Goal: Task Accomplishment & Management: Manage account settings

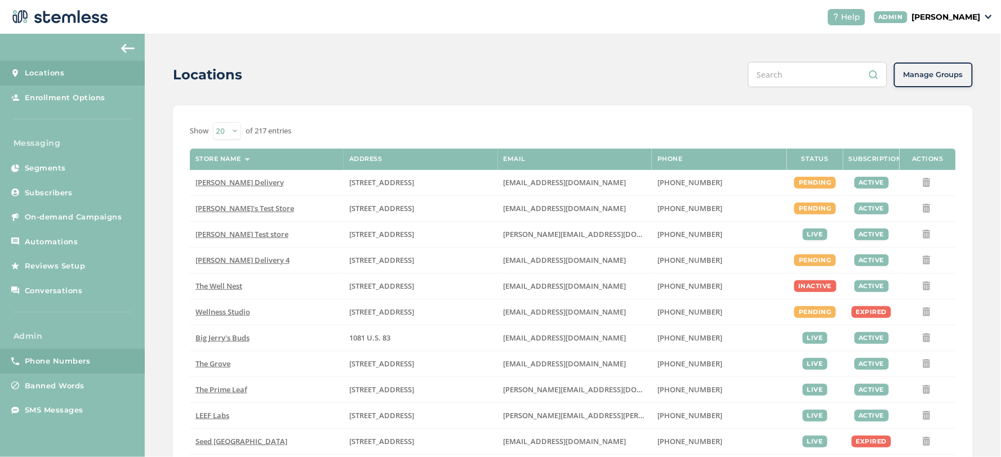
click at [63, 358] on span "Phone Numbers" at bounding box center [58, 361] width 66 height 11
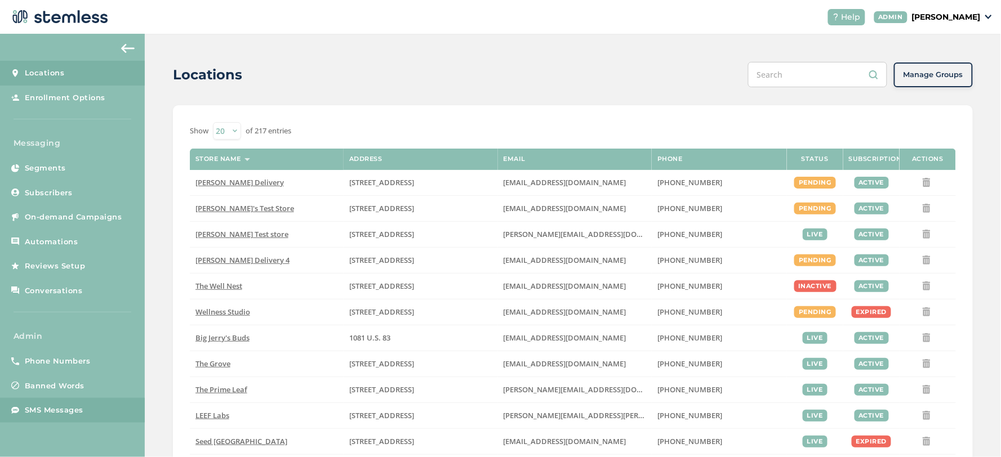
click at [77, 409] on span "SMS Messages" at bounding box center [54, 410] width 59 height 11
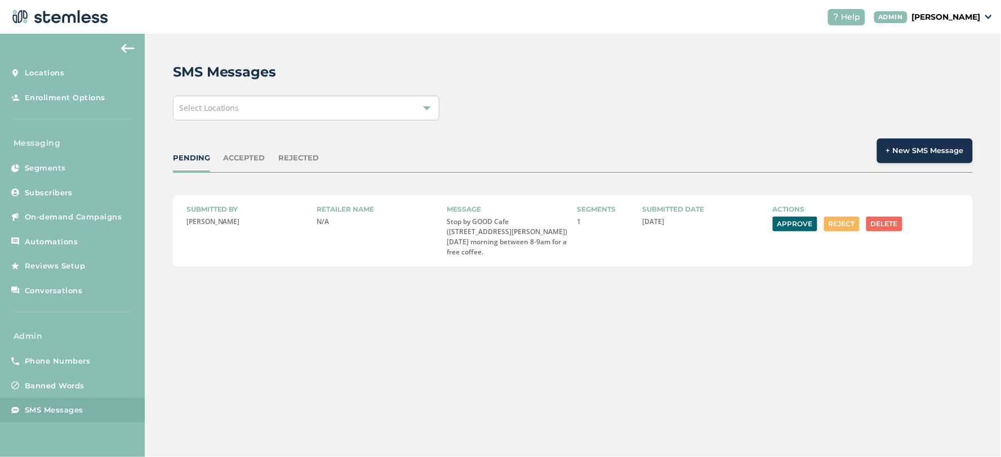
click at [805, 224] on button "Approve" at bounding box center [795, 224] width 44 height 15
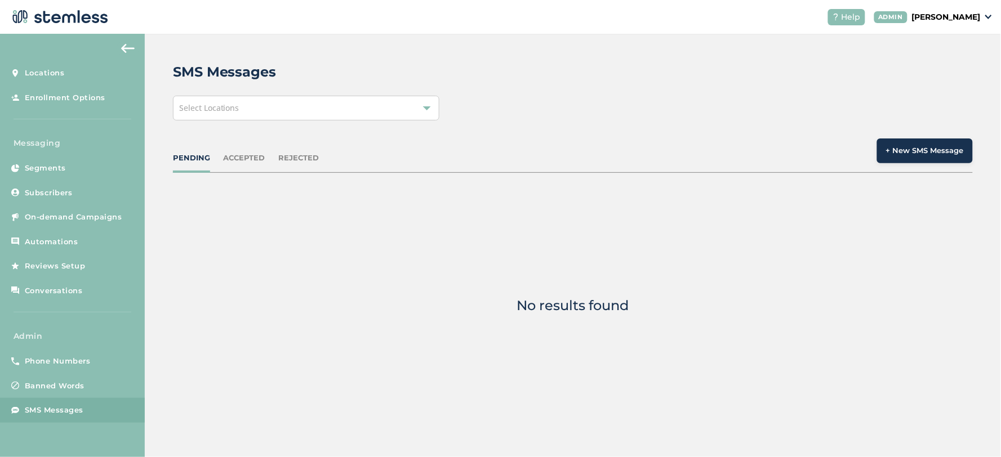
click at [231, 154] on div "ACCEPTED" at bounding box center [245, 158] width 42 height 11
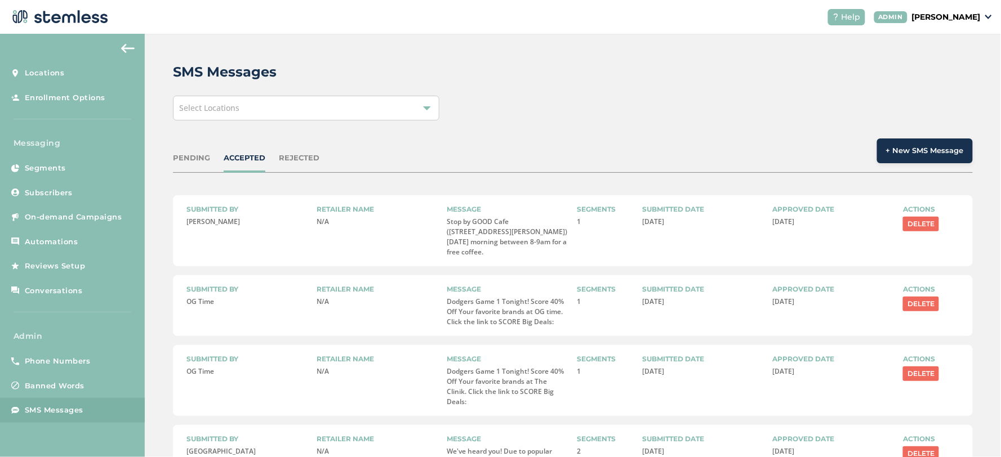
click at [192, 165] on div "PENDING ACCEPTED REJECTED + New SMS Message" at bounding box center [573, 156] width 800 height 34
click at [190, 164] on div "PENDING ACCEPTED REJECTED + New SMS Message" at bounding box center [573, 156] width 800 height 34
click at [198, 161] on div "PENDING" at bounding box center [191, 158] width 37 height 11
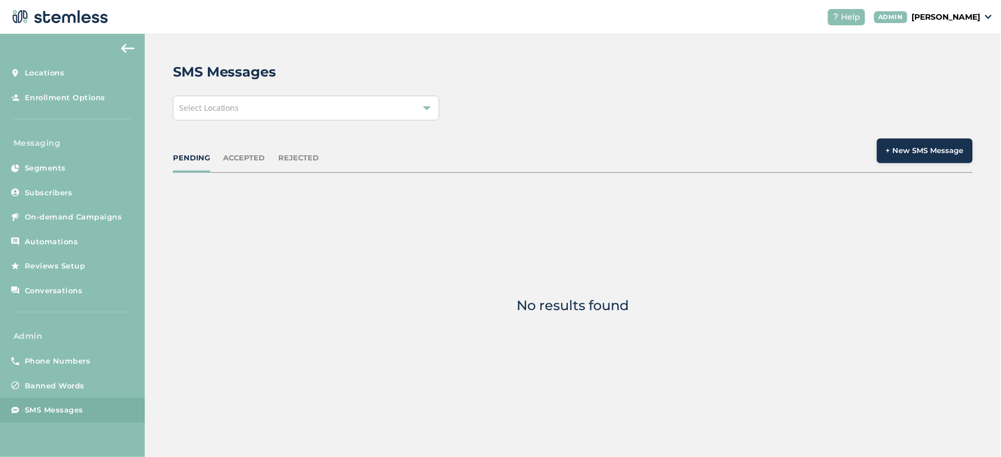
click at [252, 161] on div "ACCEPTED" at bounding box center [245, 158] width 42 height 11
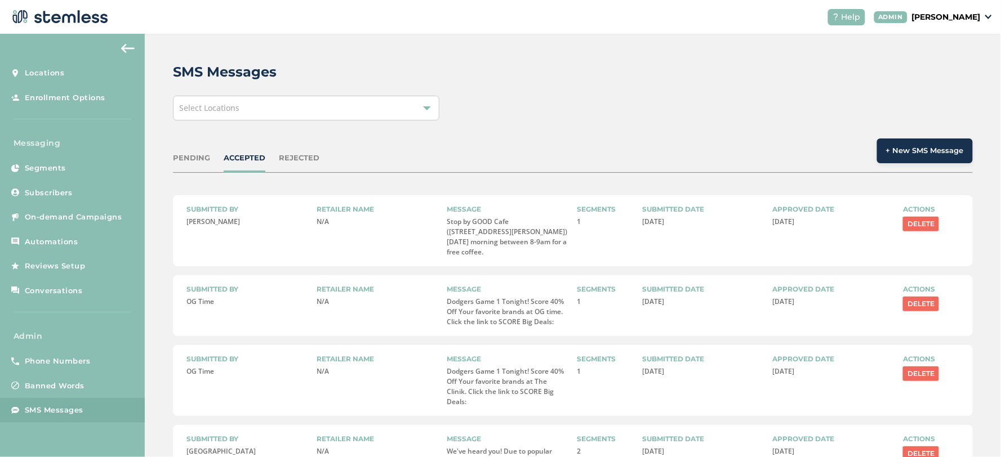
click at [182, 154] on div "PENDING" at bounding box center [191, 158] width 37 height 11
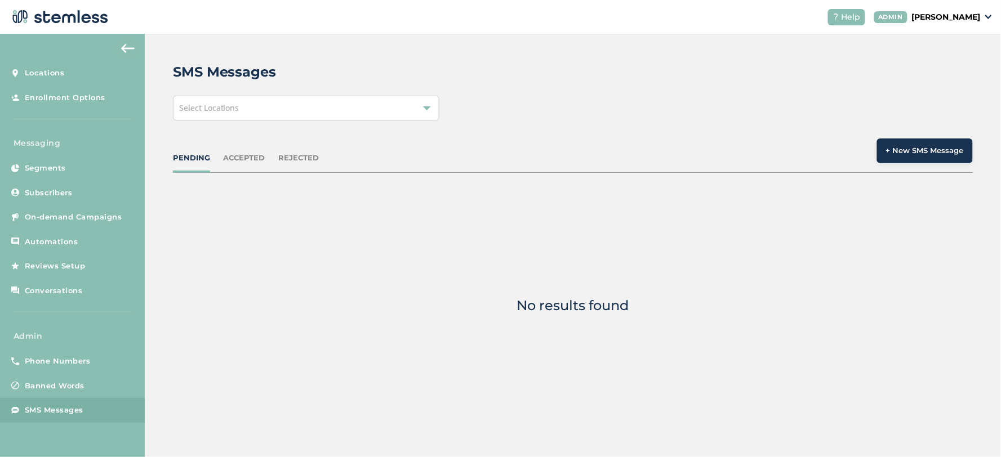
click at [203, 154] on div "PENDING" at bounding box center [191, 158] width 37 height 11
click at [229, 156] on div "ACCEPTED" at bounding box center [245, 158] width 42 height 11
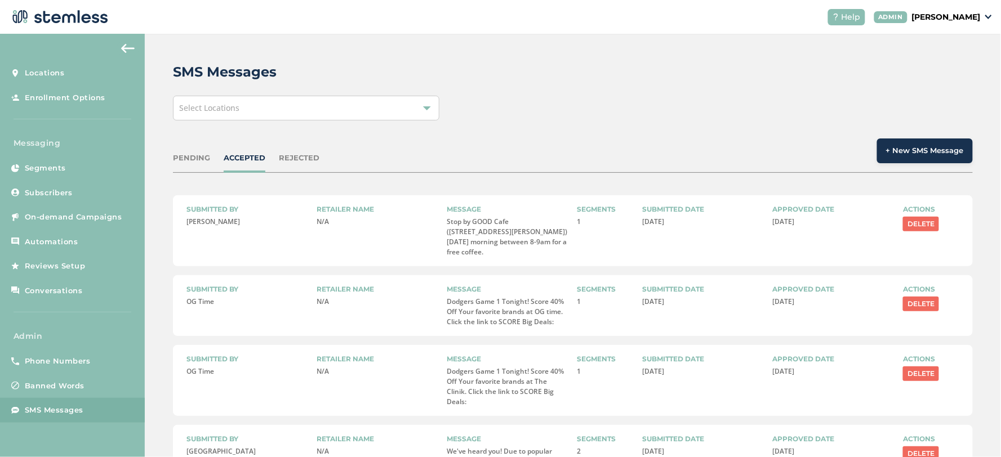
click at [182, 155] on div "PENDING" at bounding box center [191, 158] width 37 height 11
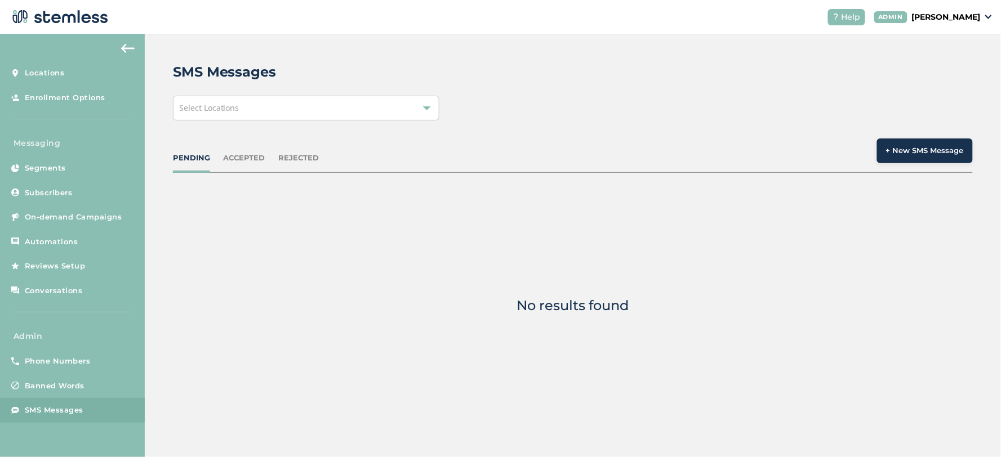
click at [199, 155] on div "PENDING" at bounding box center [191, 158] width 37 height 11
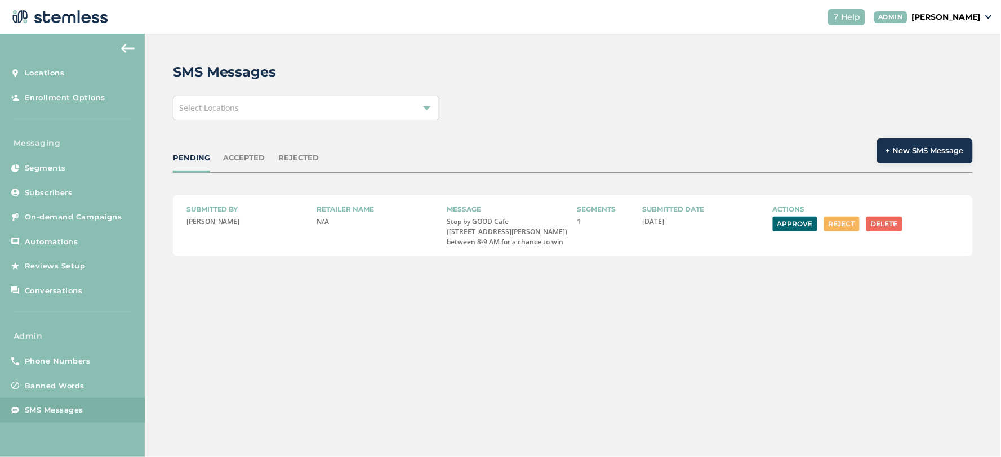
click at [781, 222] on button "Approve" at bounding box center [795, 224] width 44 height 15
